Goal: Consume media (video, audio)

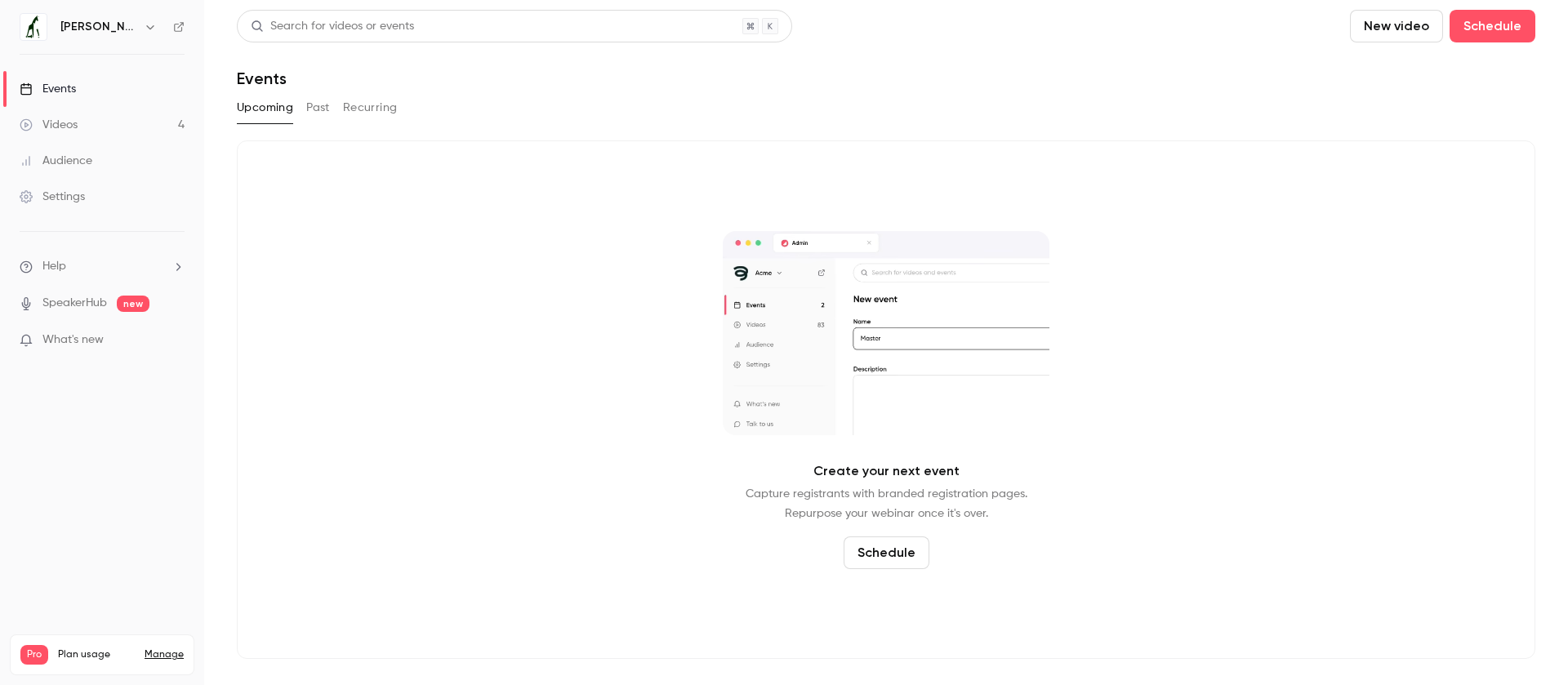
click at [96, 340] on span "What's new" at bounding box center [73, 340] width 61 height 17
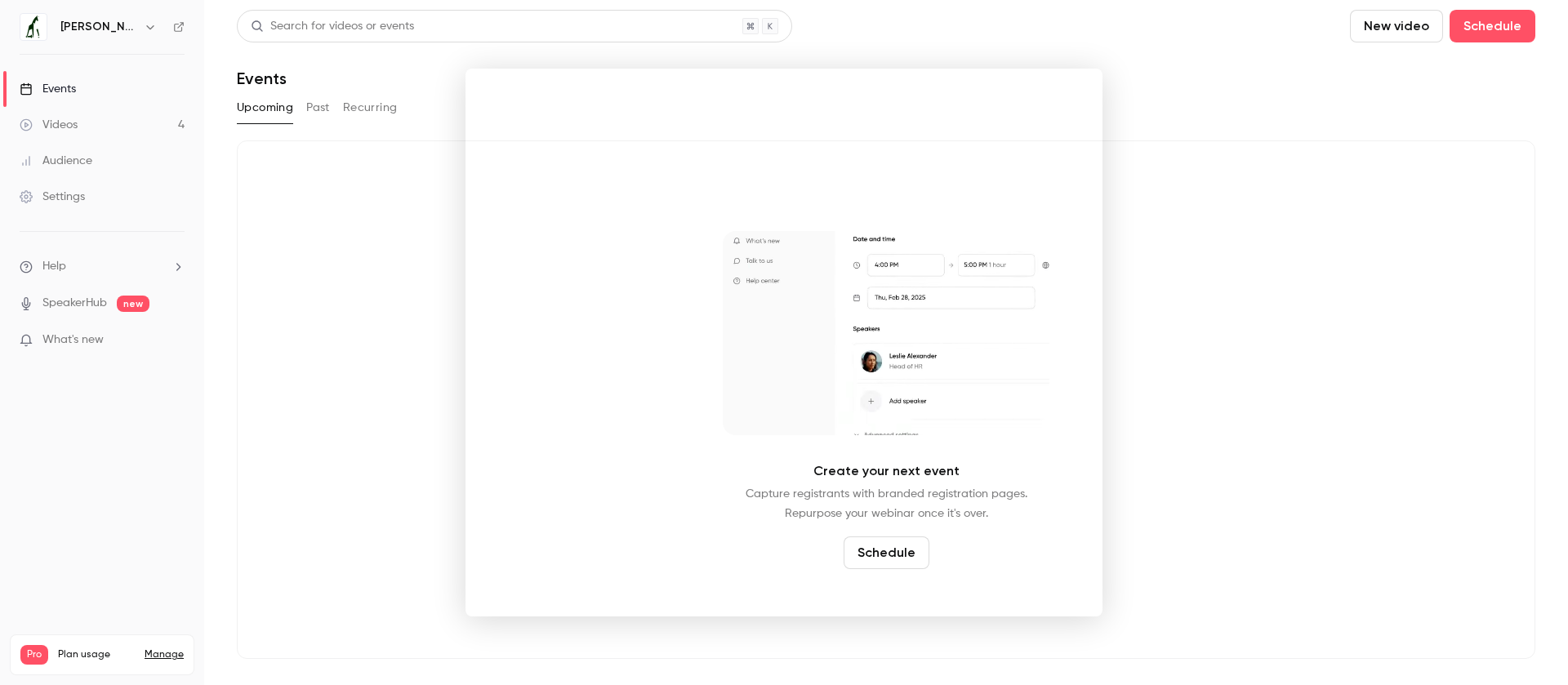
click at [424, 350] on div at bounding box center [784, 342] width 1568 height 685
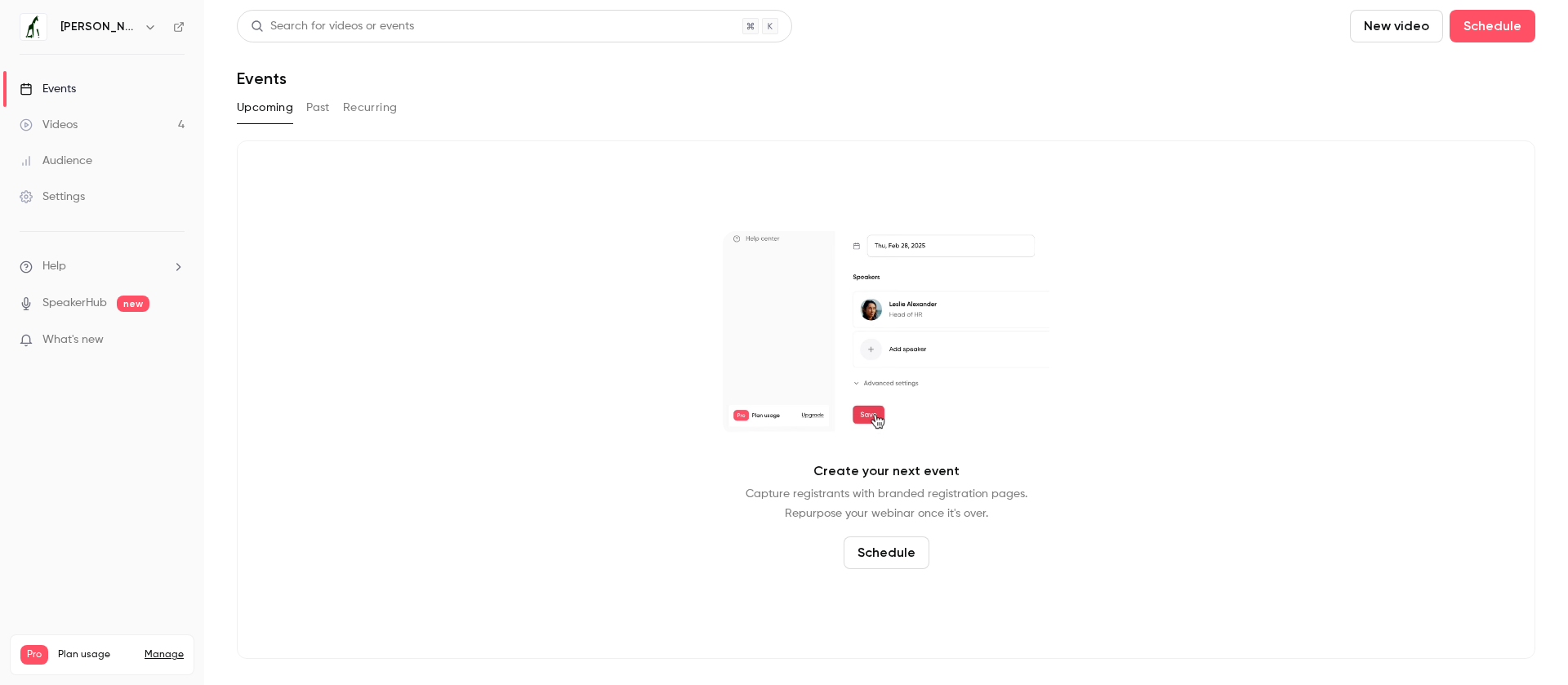
click at [94, 343] on span "What's new" at bounding box center [73, 340] width 61 height 17
click at [397, 333] on div at bounding box center [784, 342] width 1568 height 685
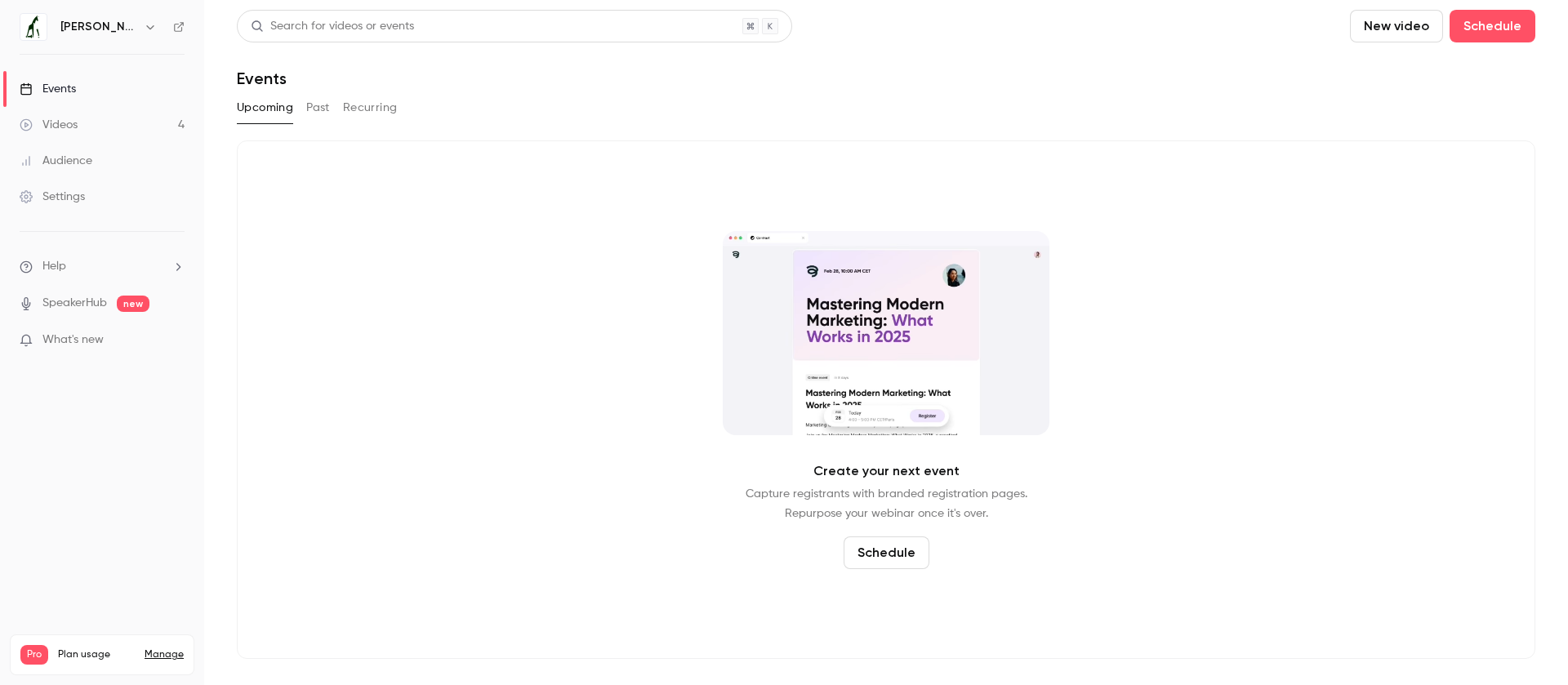
click at [126, 124] on link "Videos 4" at bounding box center [102, 125] width 204 height 36
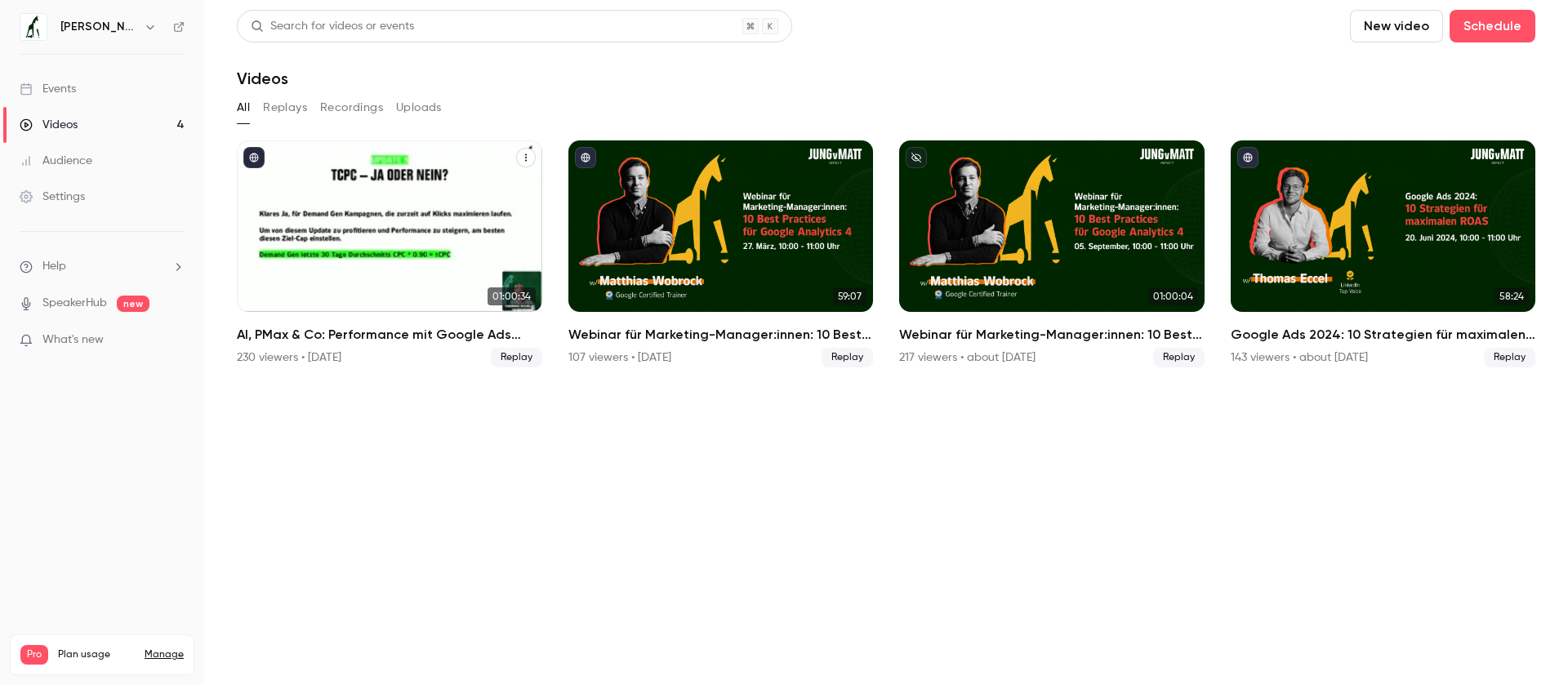
click at [378, 338] on h2 "AI, PMax & Co: Performance mit Google Ads maximieren" at bounding box center [389, 335] width 305 height 20
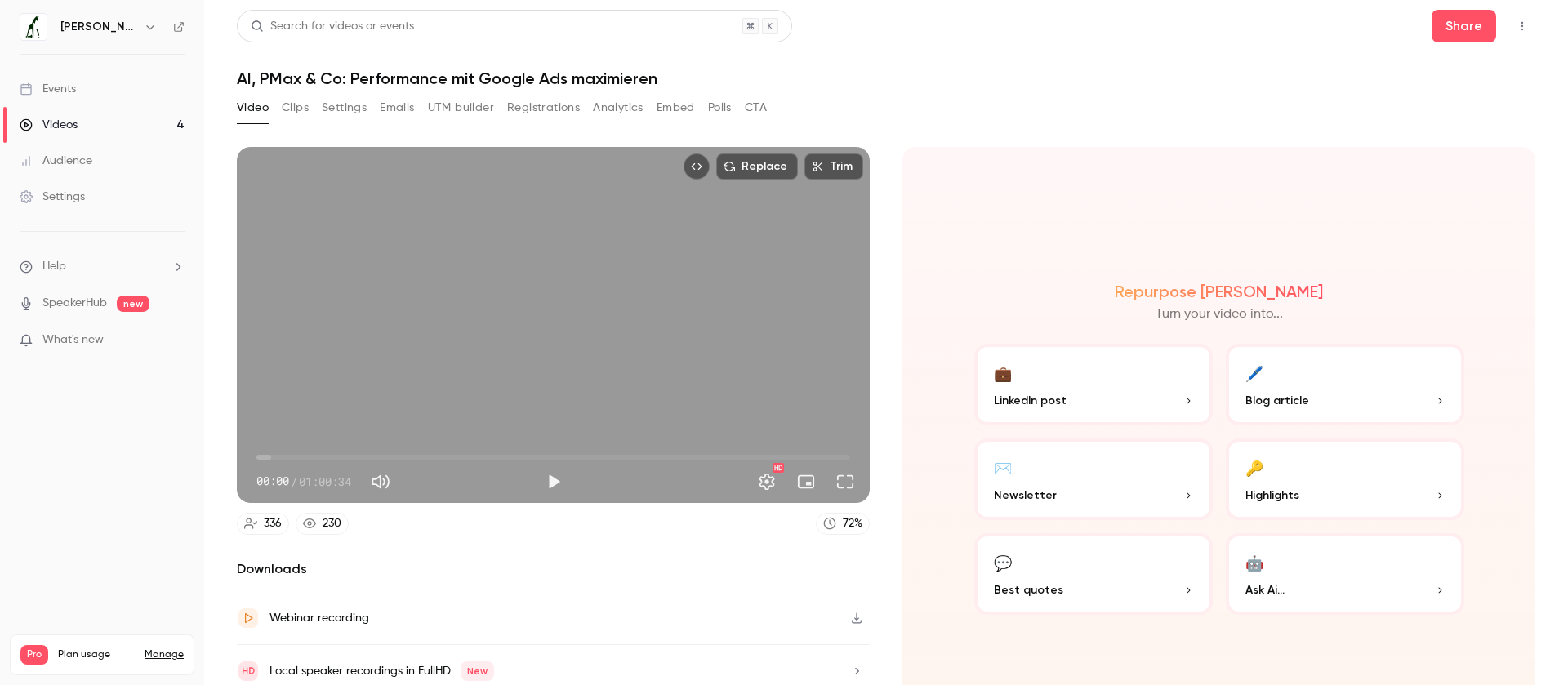
click at [331, 111] on button "Settings" at bounding box center [344, 108] width 45 height 26
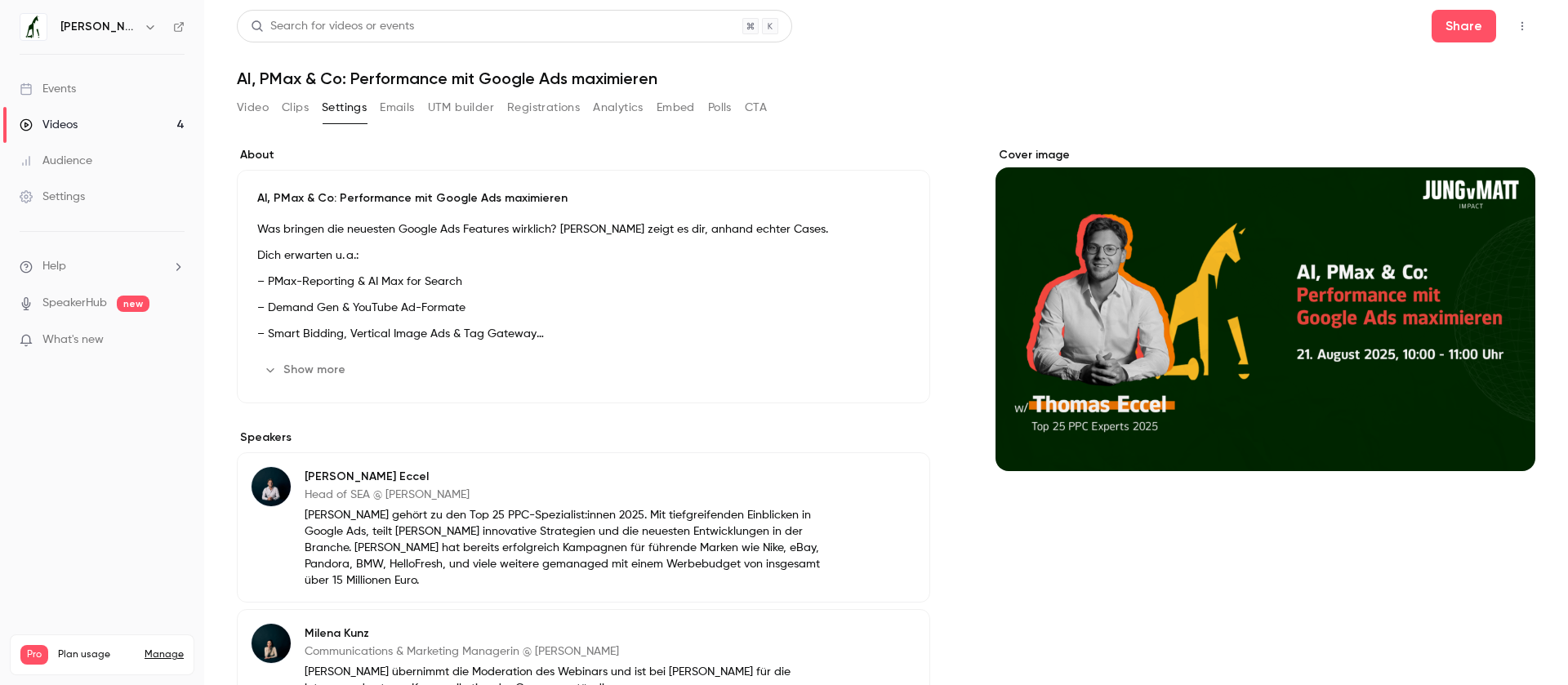
click at [456, 229] on p "Was bringen die neuesten Google Ads Features wirklich? [PERSON_NAME] zeigt es d…" at bounding box center [583, 229] width 652 height 20
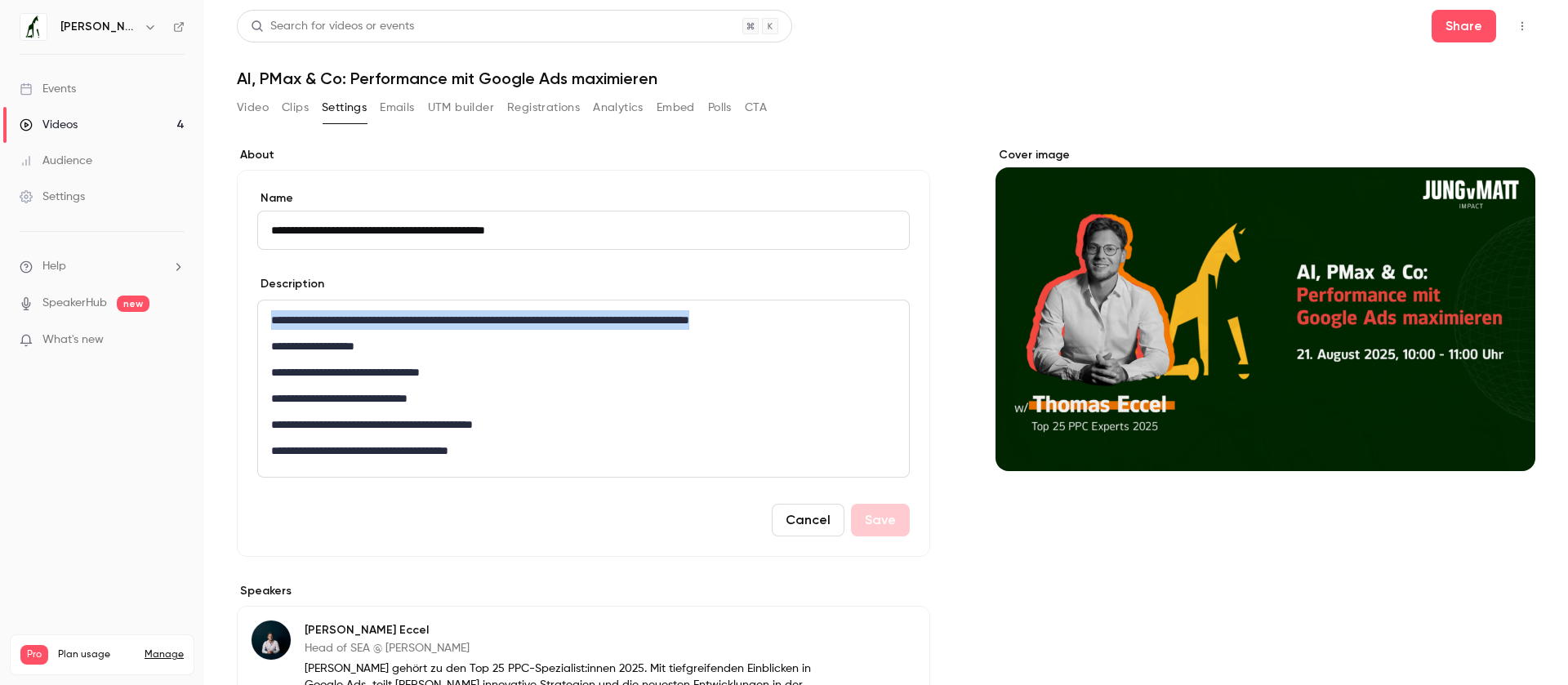
drag, startPoint x: 273, startPoint y: 319, endPoint x: 861, endPoint y: 325, distance: 588.0
click at [861, 325] on p "**********" at bounding box center [583, 320] width 624 height 20
copy p "**********"
